Goal: Task Accomplishment & Management: Manage account settings

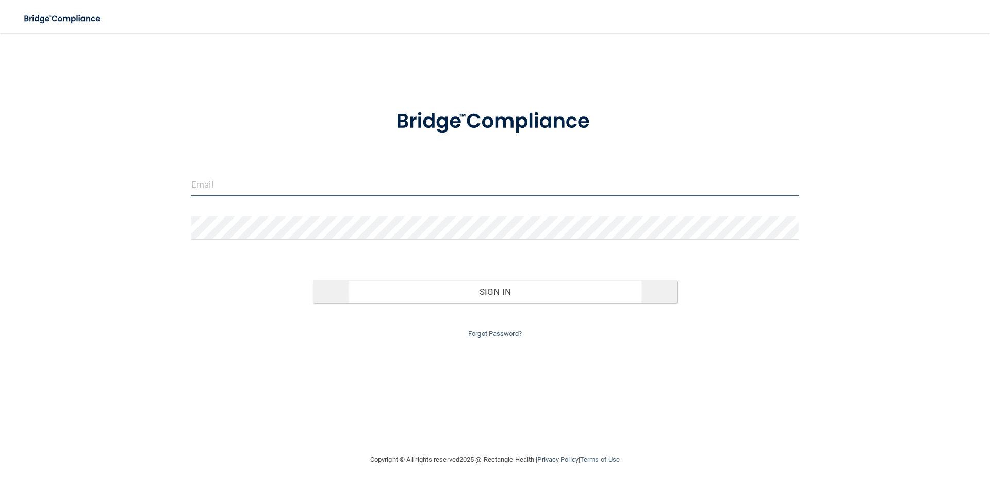
type input "[EMAIL_ADDRESS][DOMAIN_NAME]"
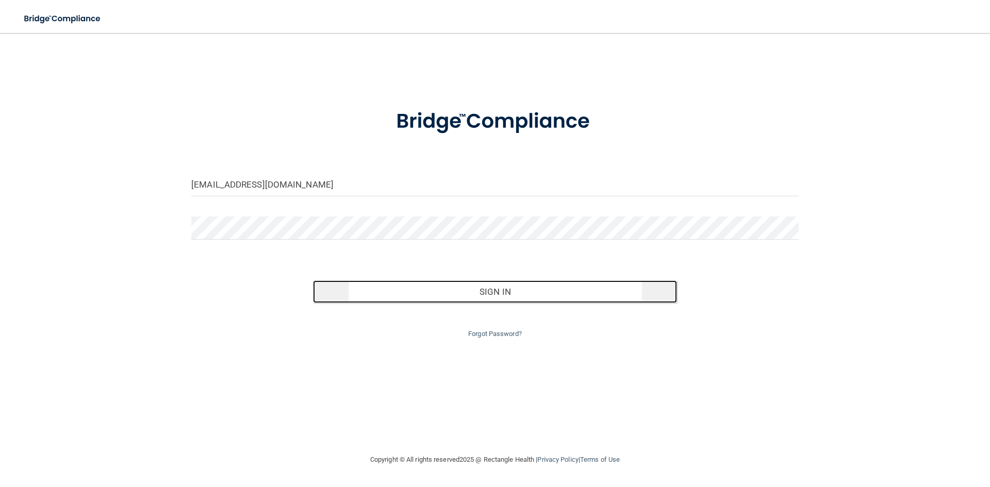
click at [499, 294] on button "Sign In" at bounding box center [495, 291] width 364 height 23
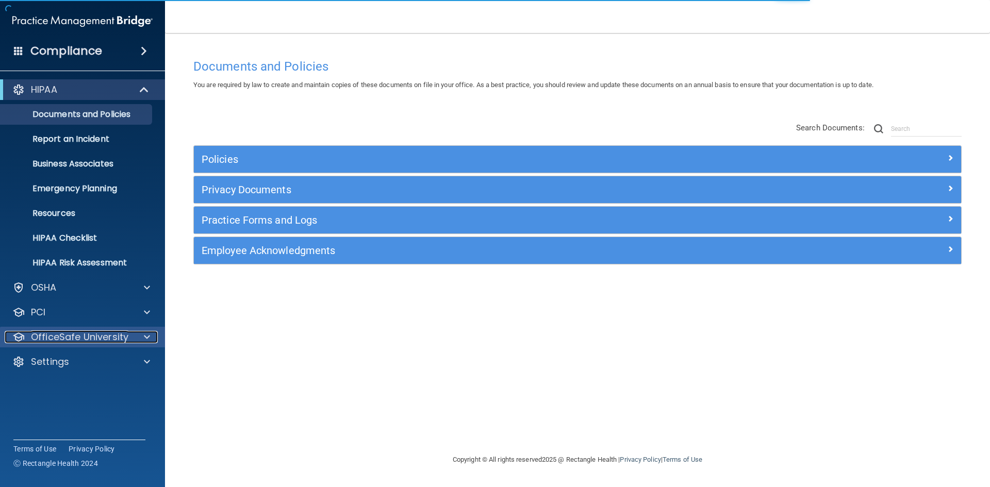
click at [137, 336] on div at bounding box center [145, 337] width 26 height 12
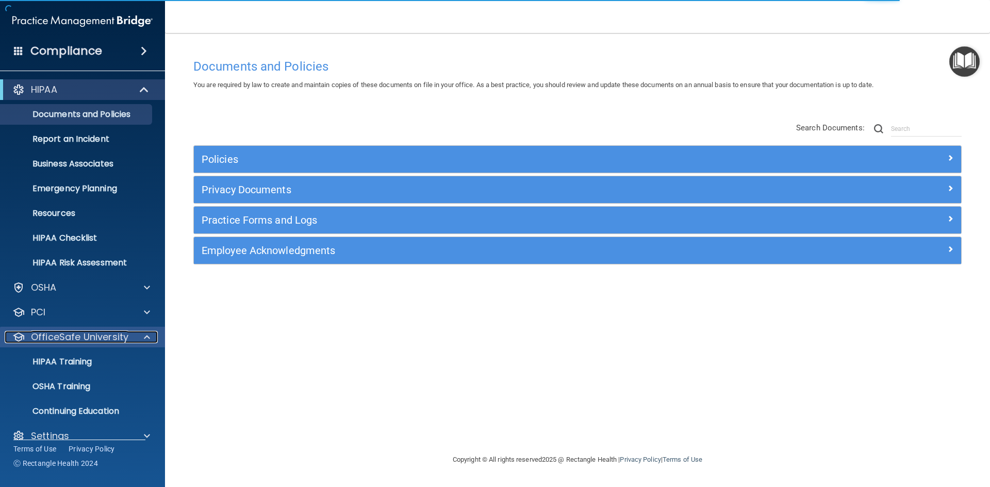
scroll to position [15, 0]
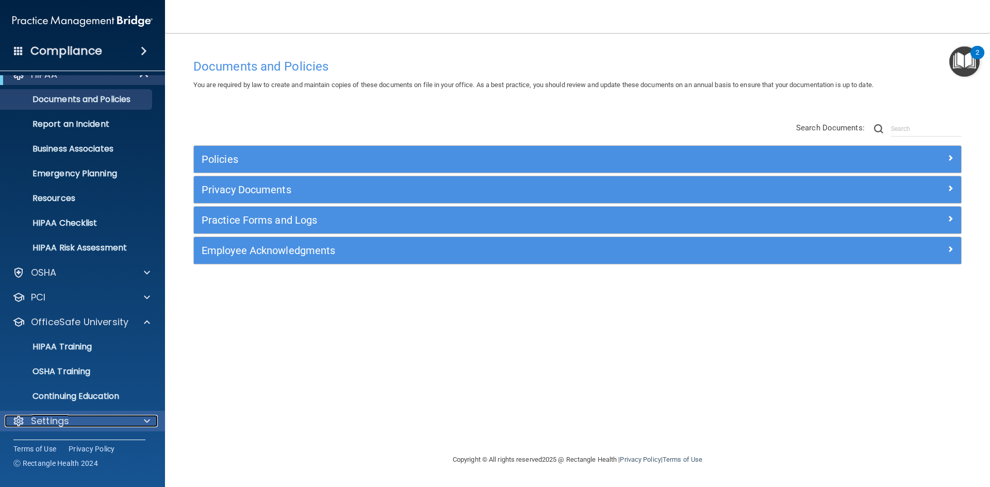
click at [106, 416] on div "Settings" at bounding box center [69, 421] width 128 height 12
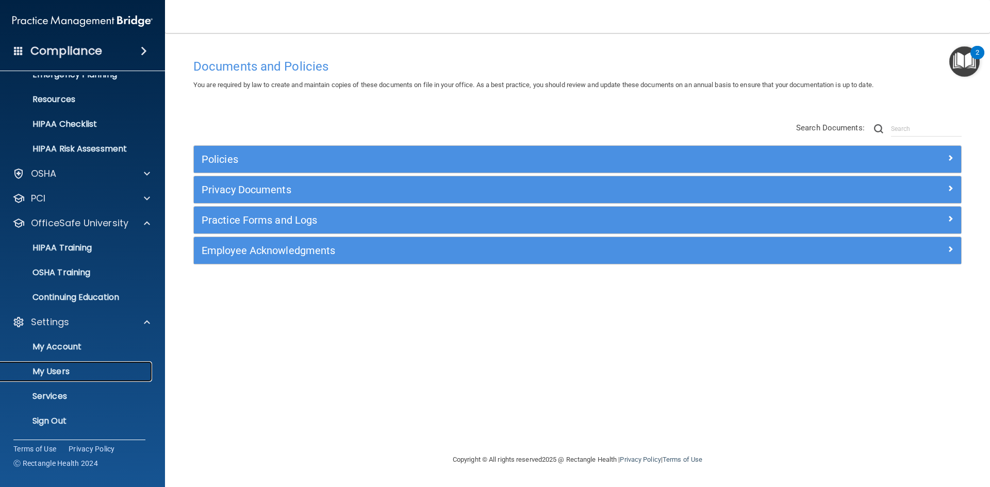
click at [63, 379] on link "My Users" at bounding box center [71, 371] width 162 height 21
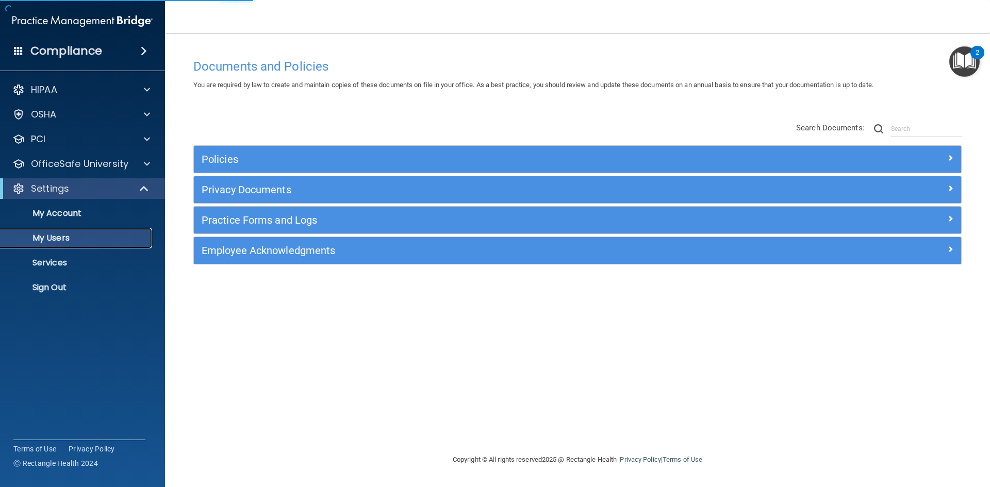
select select "20"
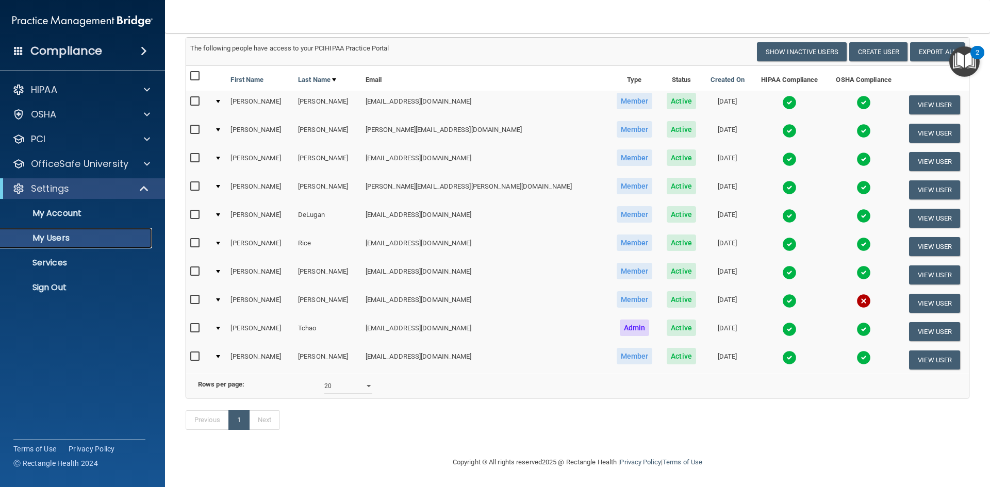
scroll to position [31, 0]
